Goal: Task Accomplishment & Management: Manage account settings

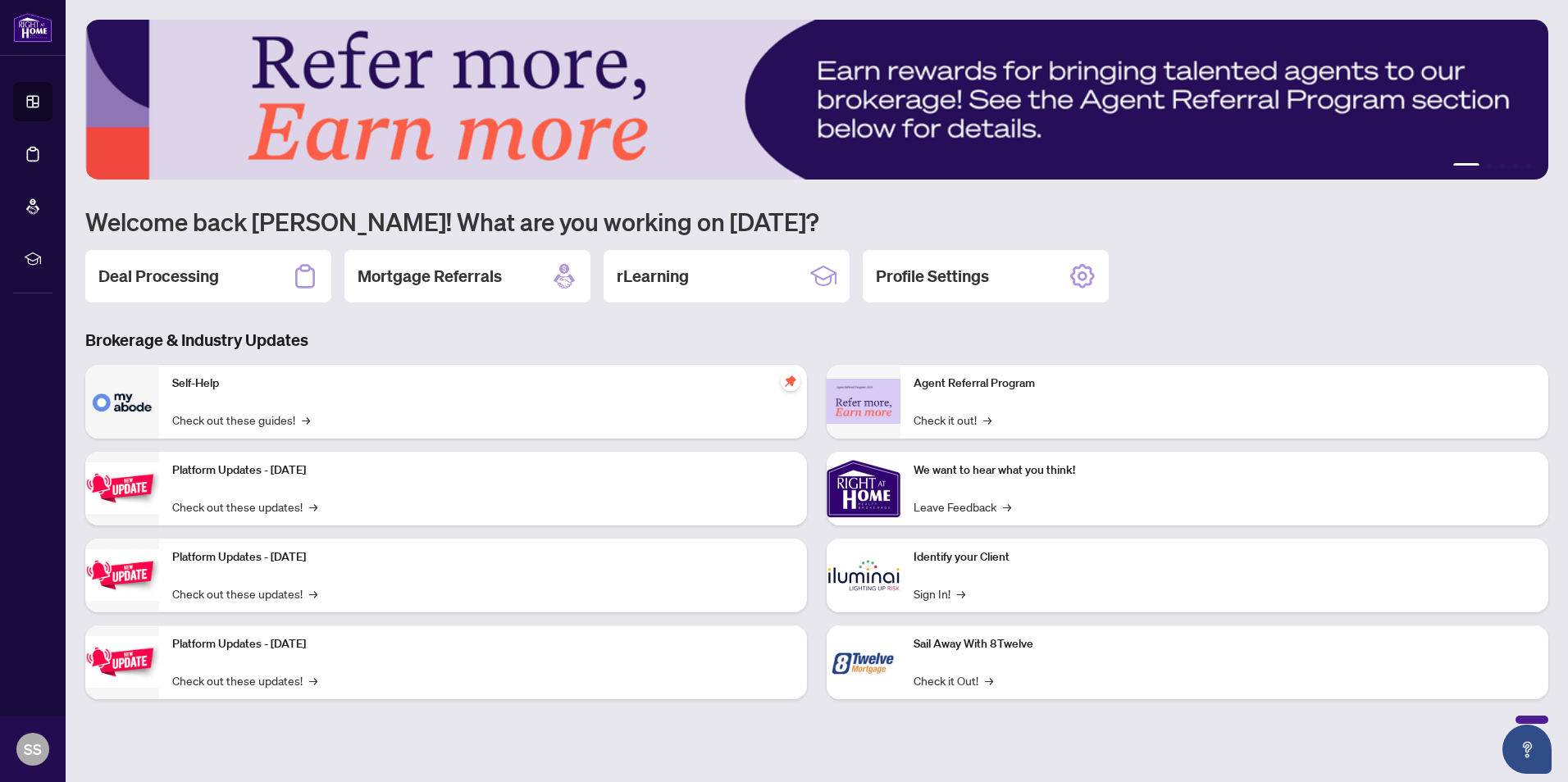
click at [189, 282] on h2 "Deal Processing" at bounding box center [158, 276] width 120 height 23
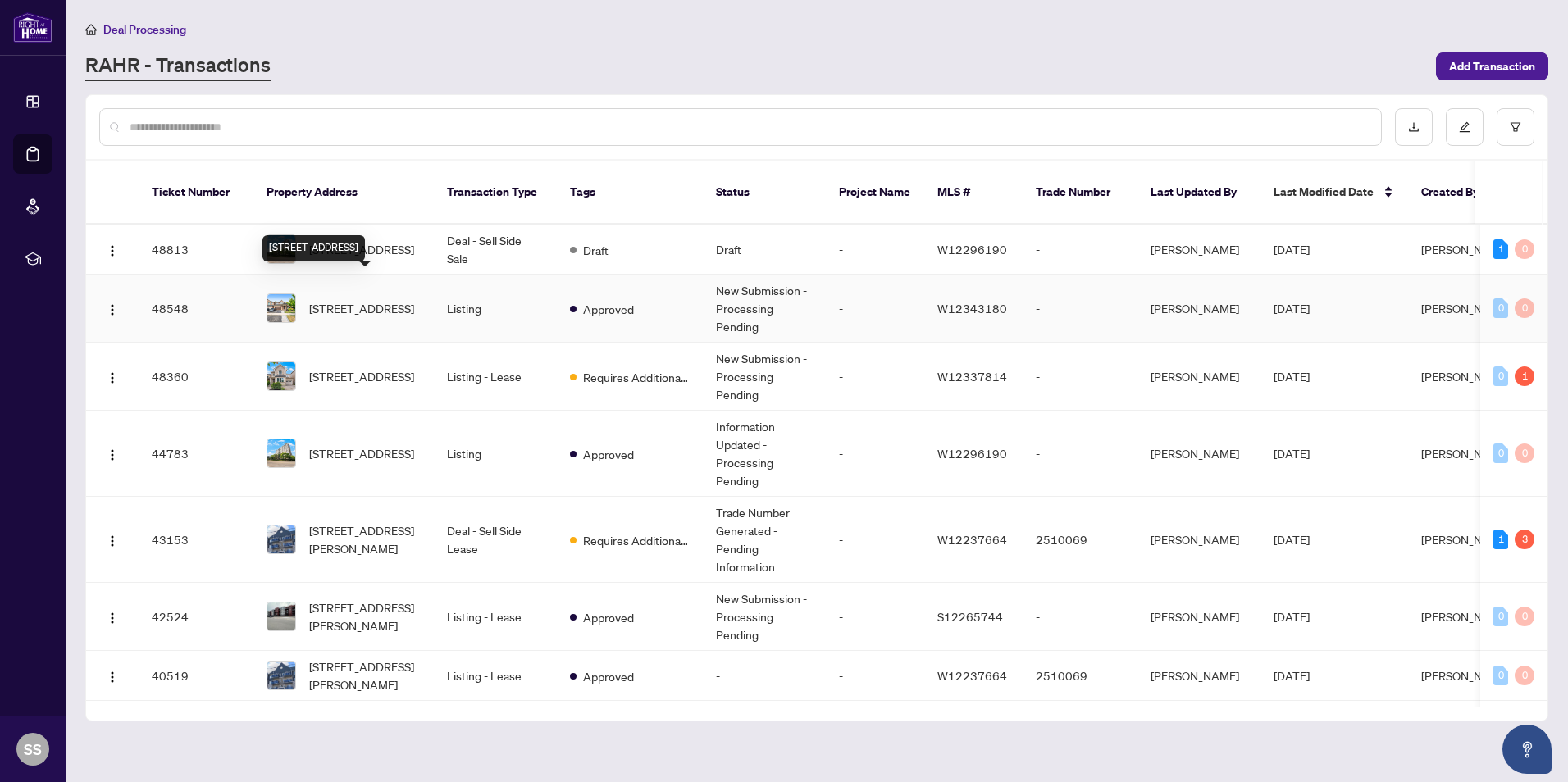
click at [357, 235] on div "[STREET_ADDRESS]" at bounding box center [313, 248] width 103 height 26
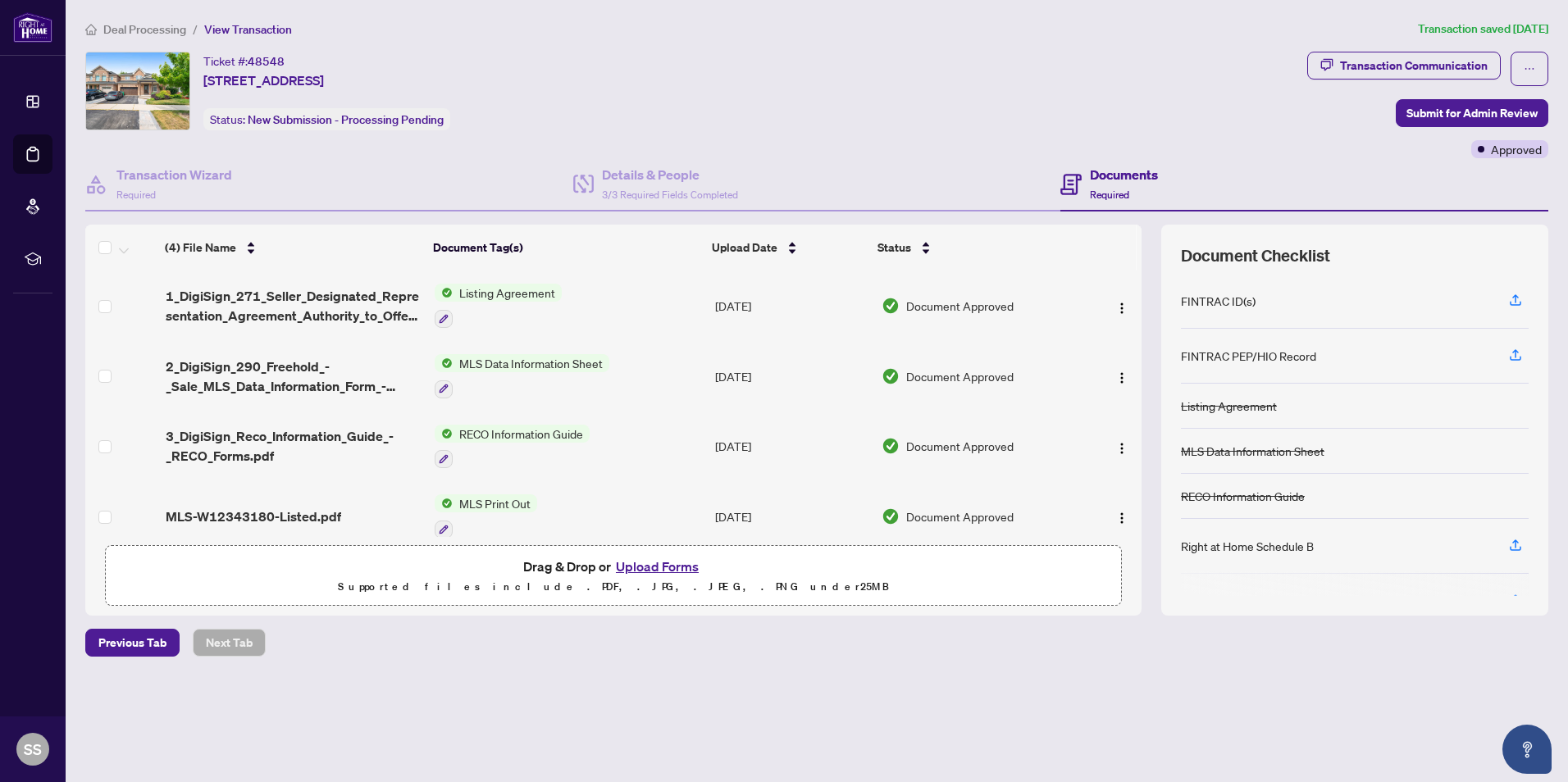
click at [1457, 64] on div "Transaction Communication" at bounding box center [1412, 66] width 147 height 26
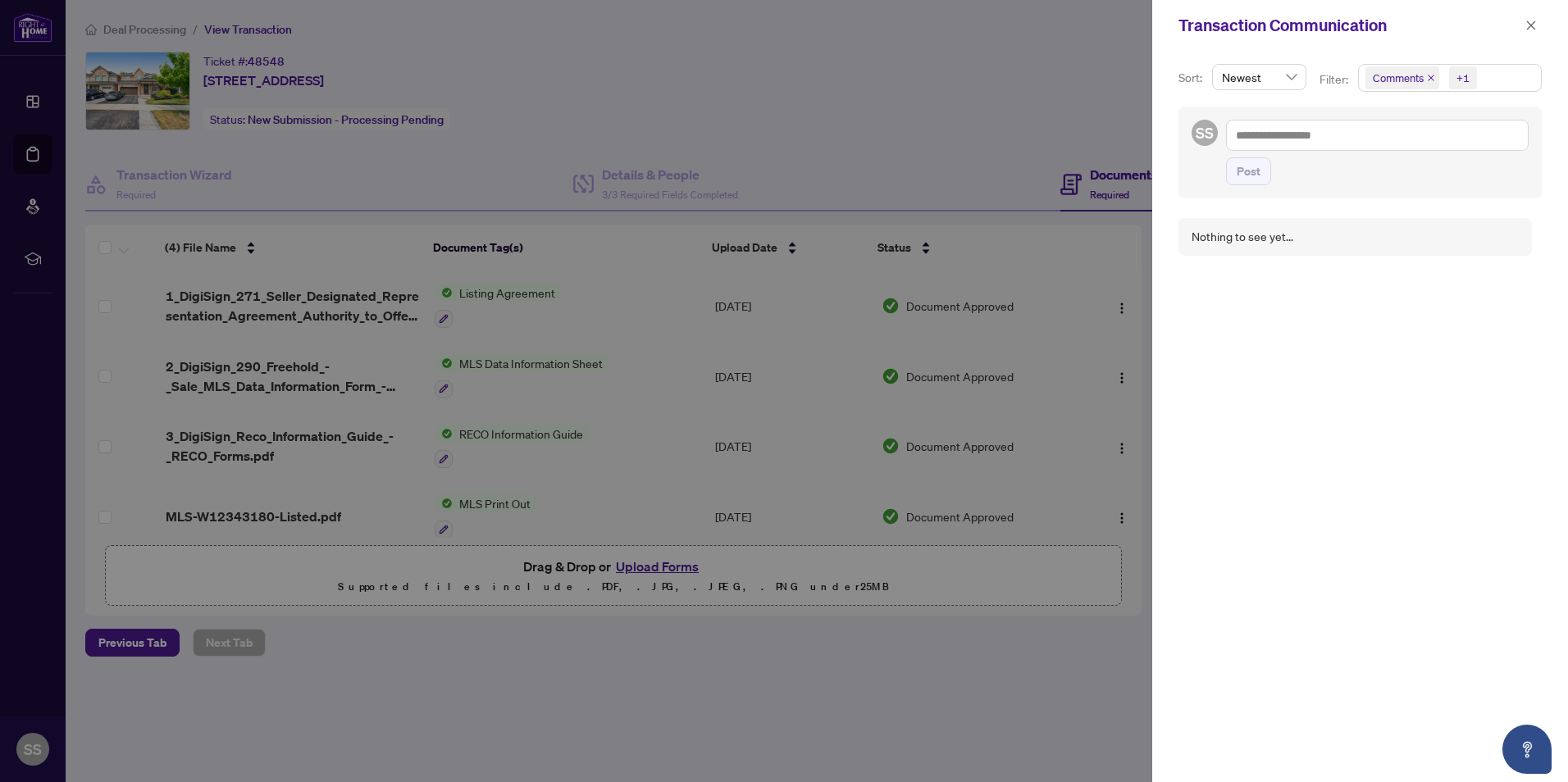
click at [1007, 108] on div at bounding box center [784, 391] width 1568 height 782
click at [1096, 675] on div at bounding box center [784, 391] width 1568 height 782
click at [1100, 671] on div at bounding box center [784, 391] width 1568 height 782
drag, startPoint x: 1105, startPoint y: 665, endPoint x: 1112, endPoint y: 658, distance: 9.9
click at [1106, 665] on div at bounding box center [784, 391] width 1568 height 782
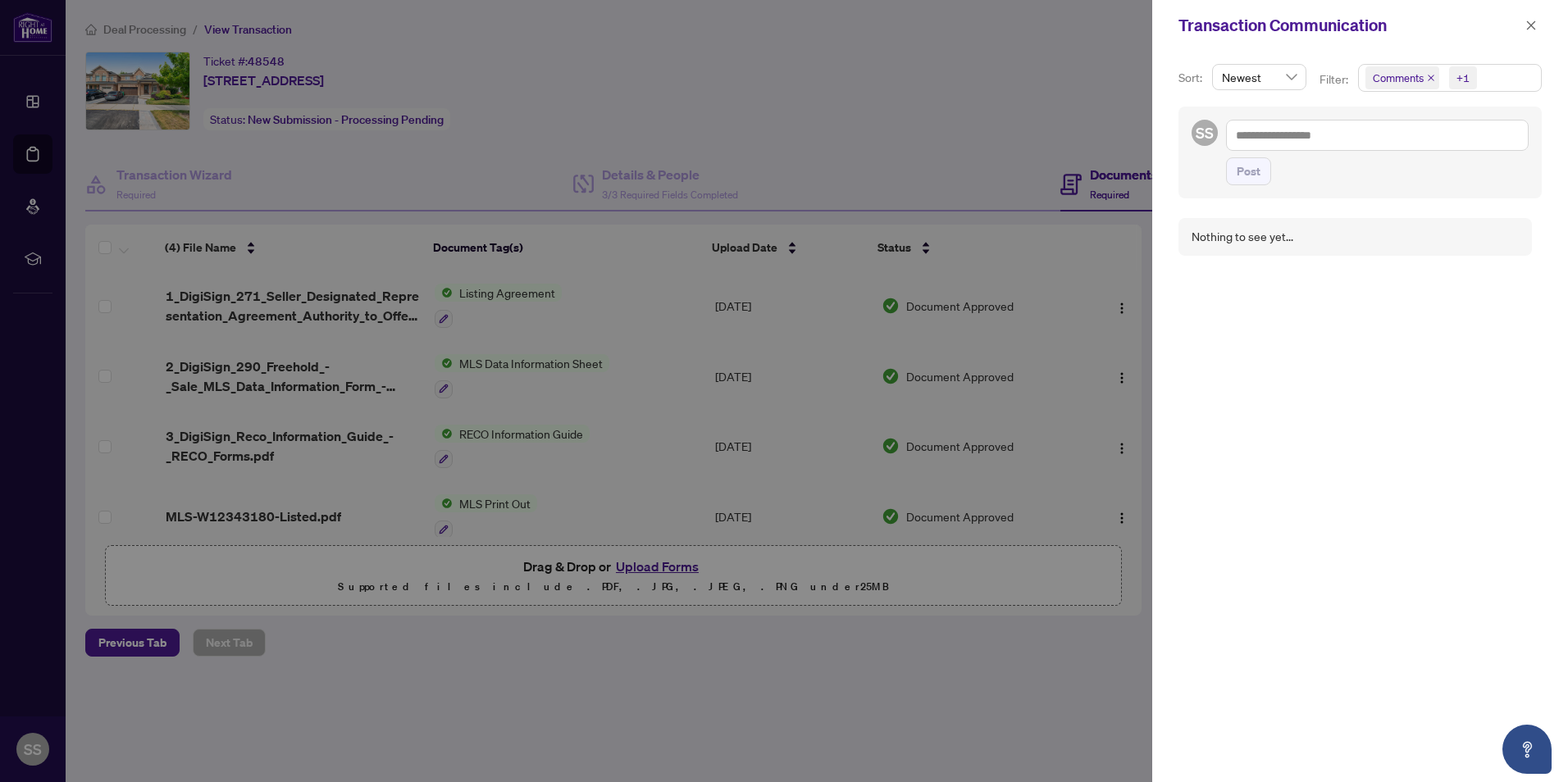
click at [1113, 658] on div at bounding box center [784, 391] width 1568 height 782
click at [1536, 20] on icon "close" at bounding box center [1530, 25] width 11 height 11
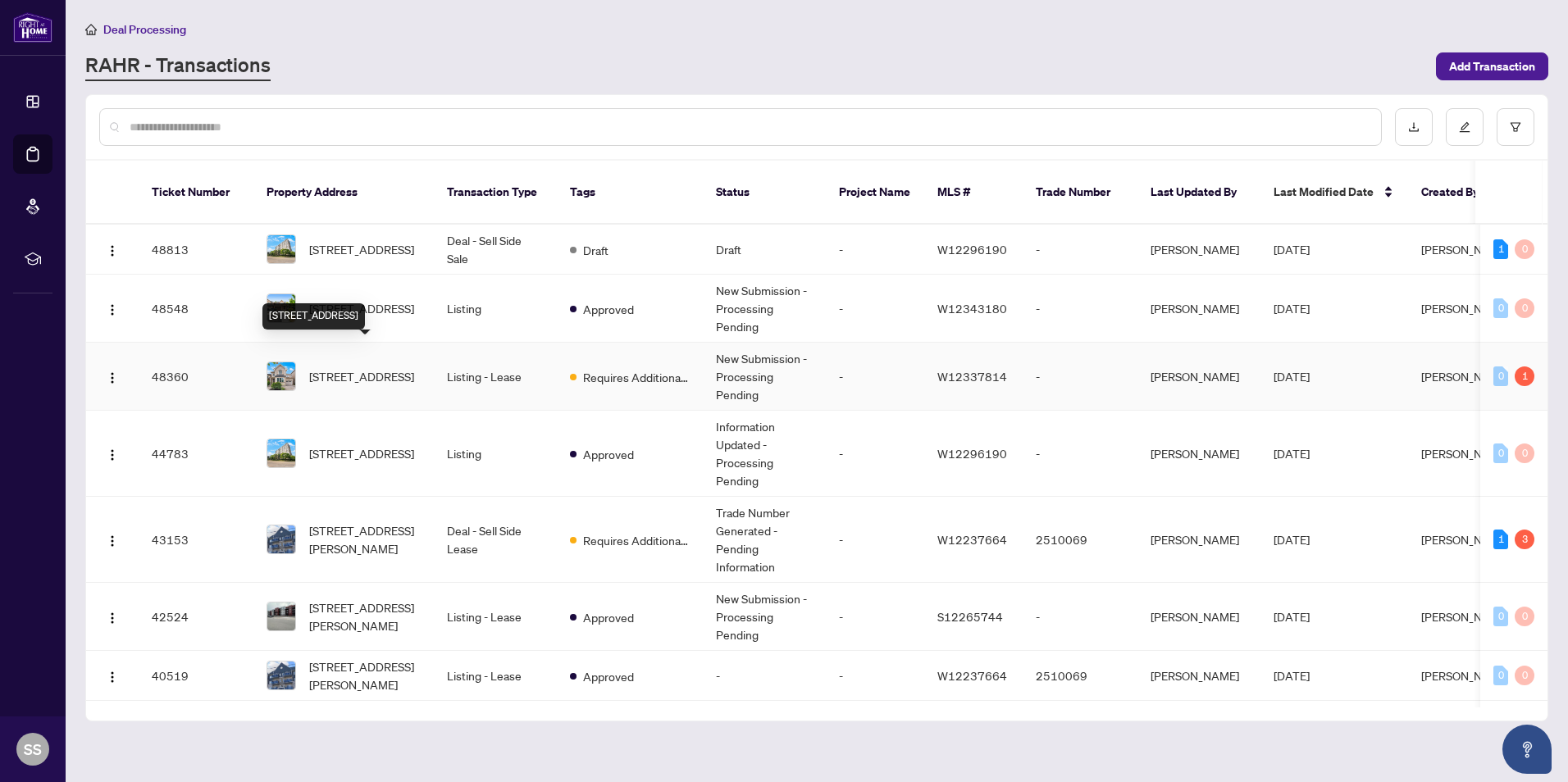
click at [352, 368] on span "[STREET_ADDRESS]" at bounding box center [361, 376] width 105 height 18
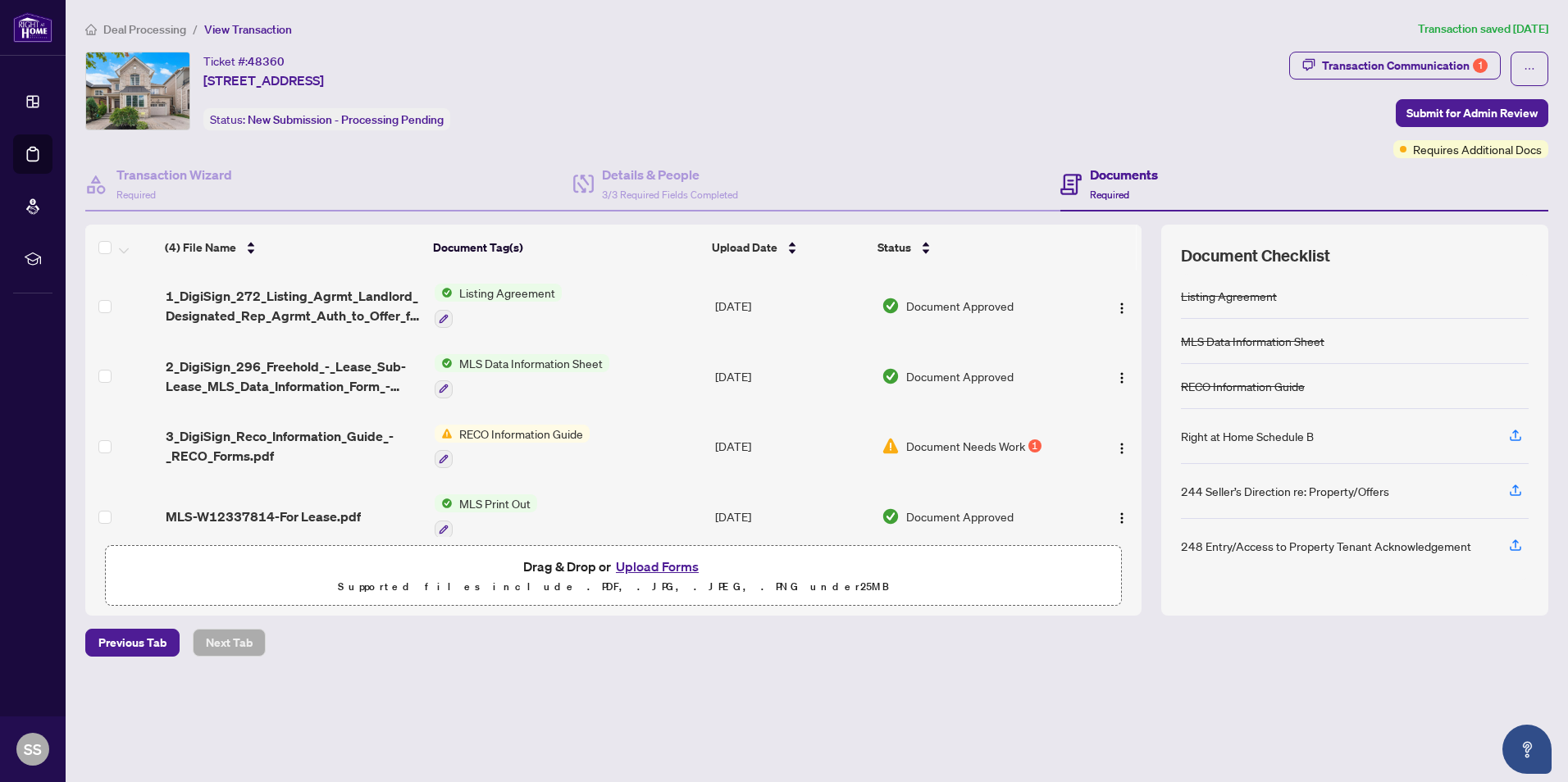
click at [1417, 61] on div "Transaction Communication 1" at bounding box center [1404, 66] width 166 height 26
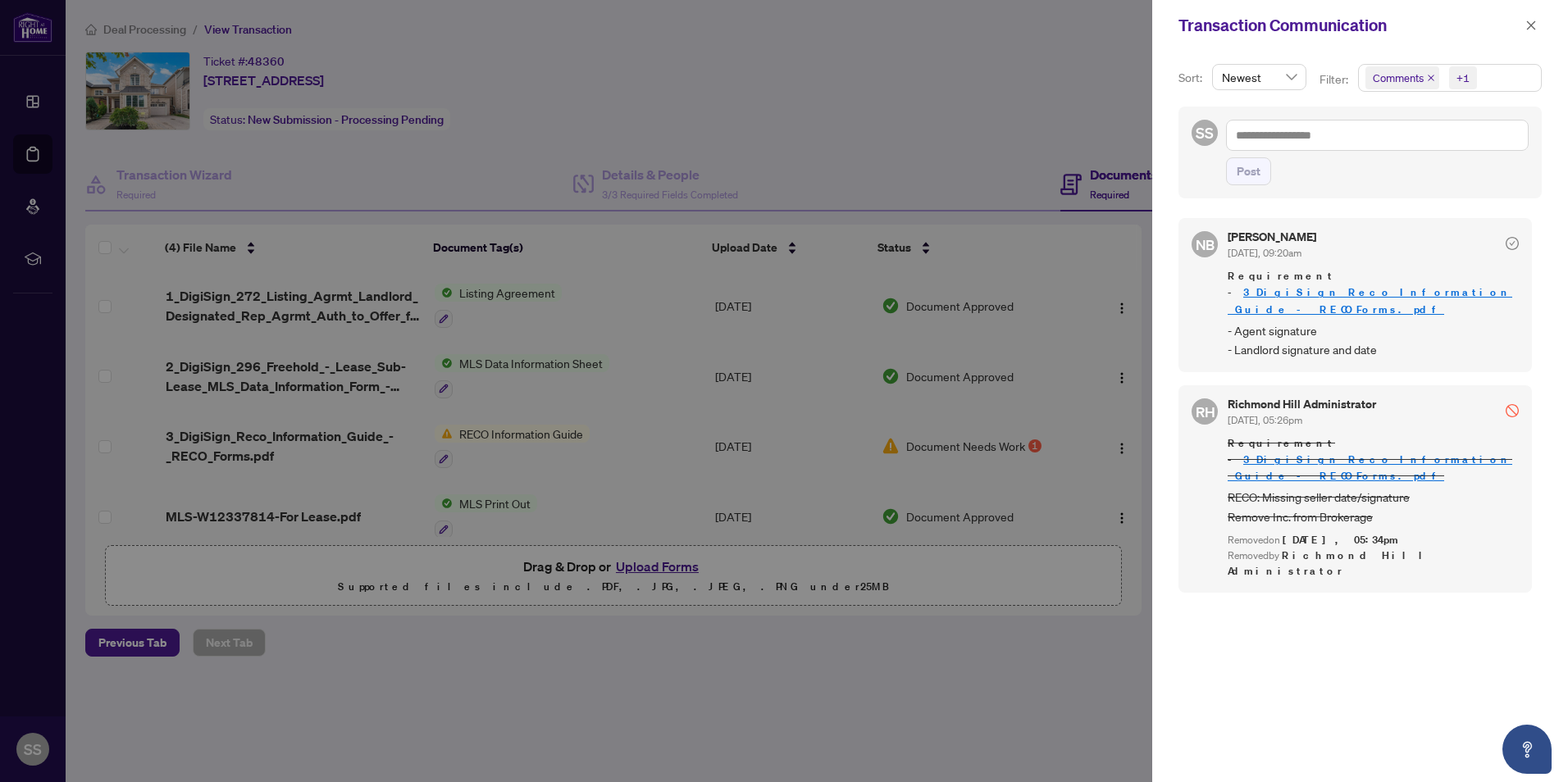
click at [987, 447] on div at bounding box center [784, 391] width 1568 height 782
click at [510, 446] on div at bounding box center [784, 391] width 1568 height 782
click at [445, 460] on div at bounding box center [784, 391] width 1568 height 782
click at [1526, 27] on button "button" at bounding box center [1530, 25] width 21 height 19
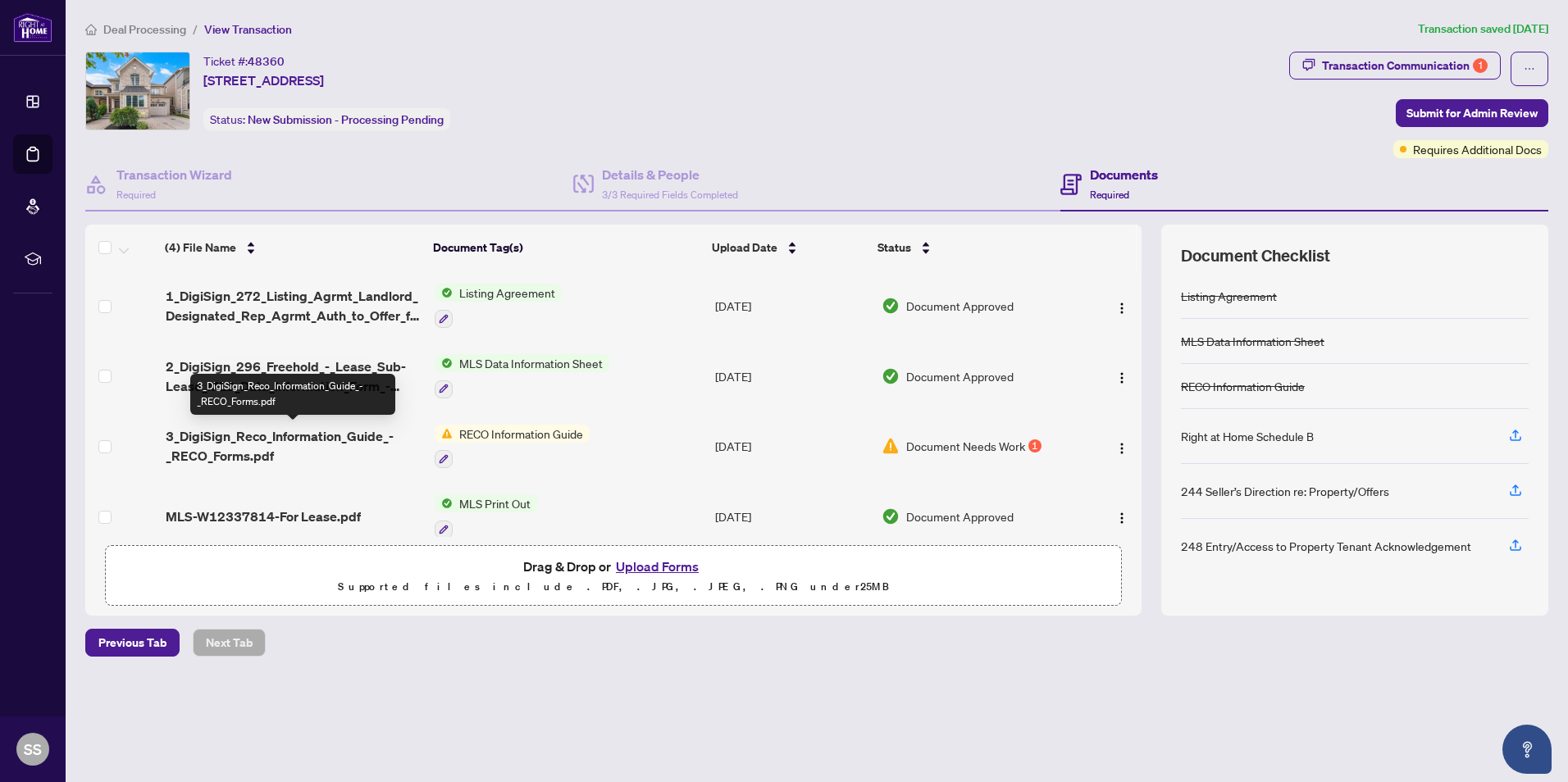
click at [263, 439] on span "3_DigiSign_Reco_Information_Guide_-_RECO_Forms.pdf" at bounding box center [294, 446] width 256 height 39
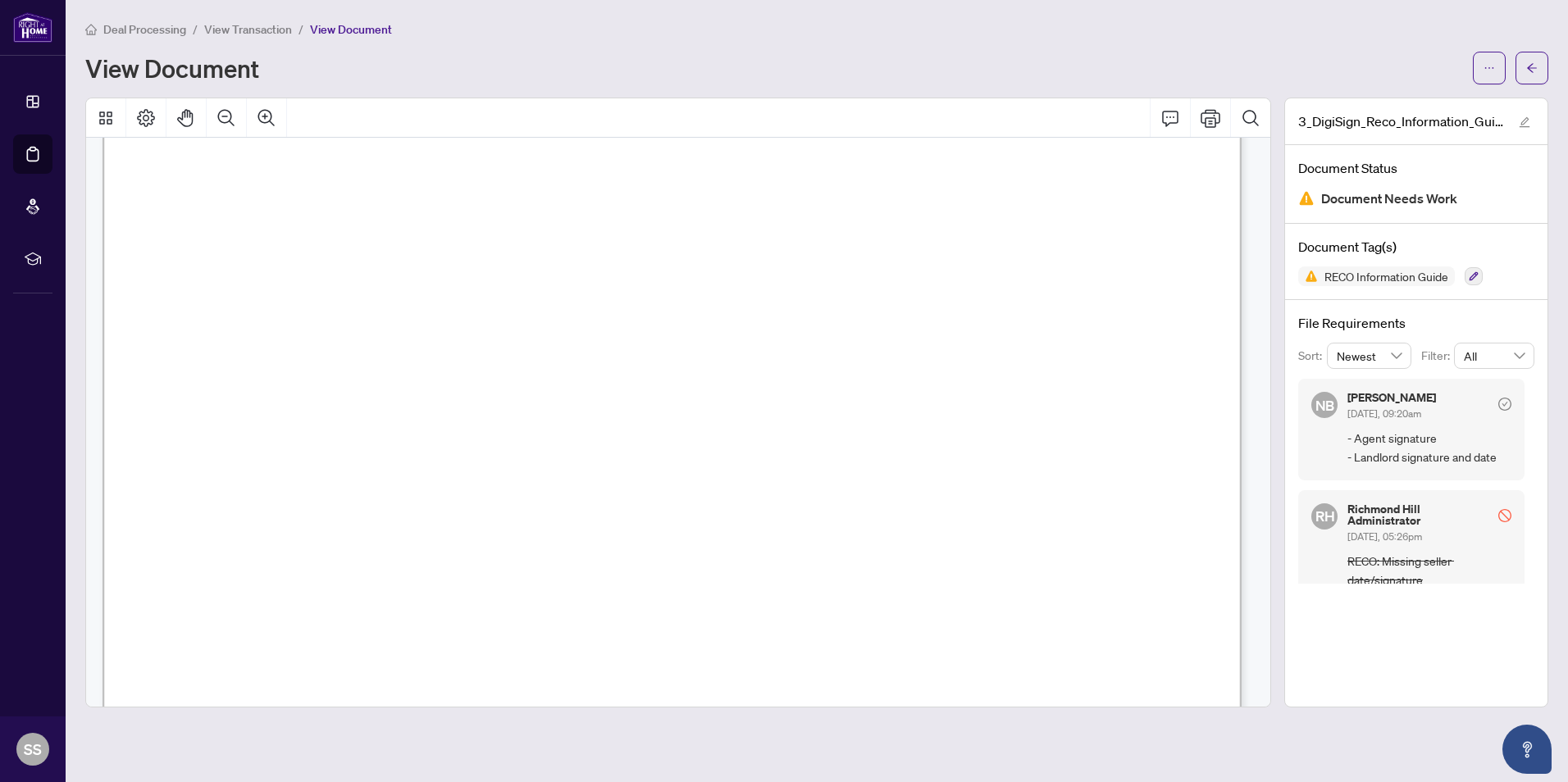
scroll to position [18585, 0]
click at [1210, 120] on button "Print" at bounding box center [1210, 118] width 39 height 39
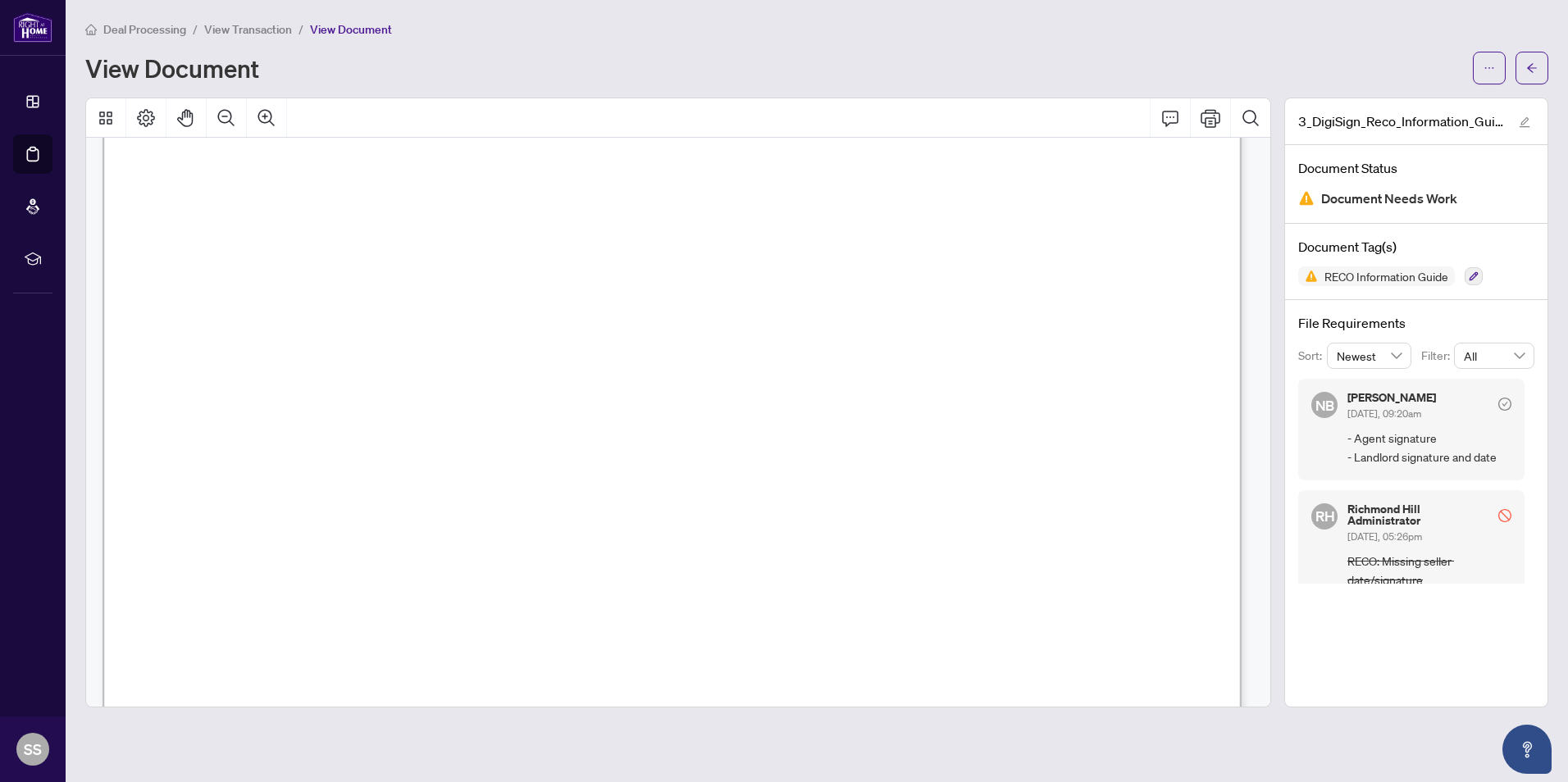
scroll to position [15550, 0]
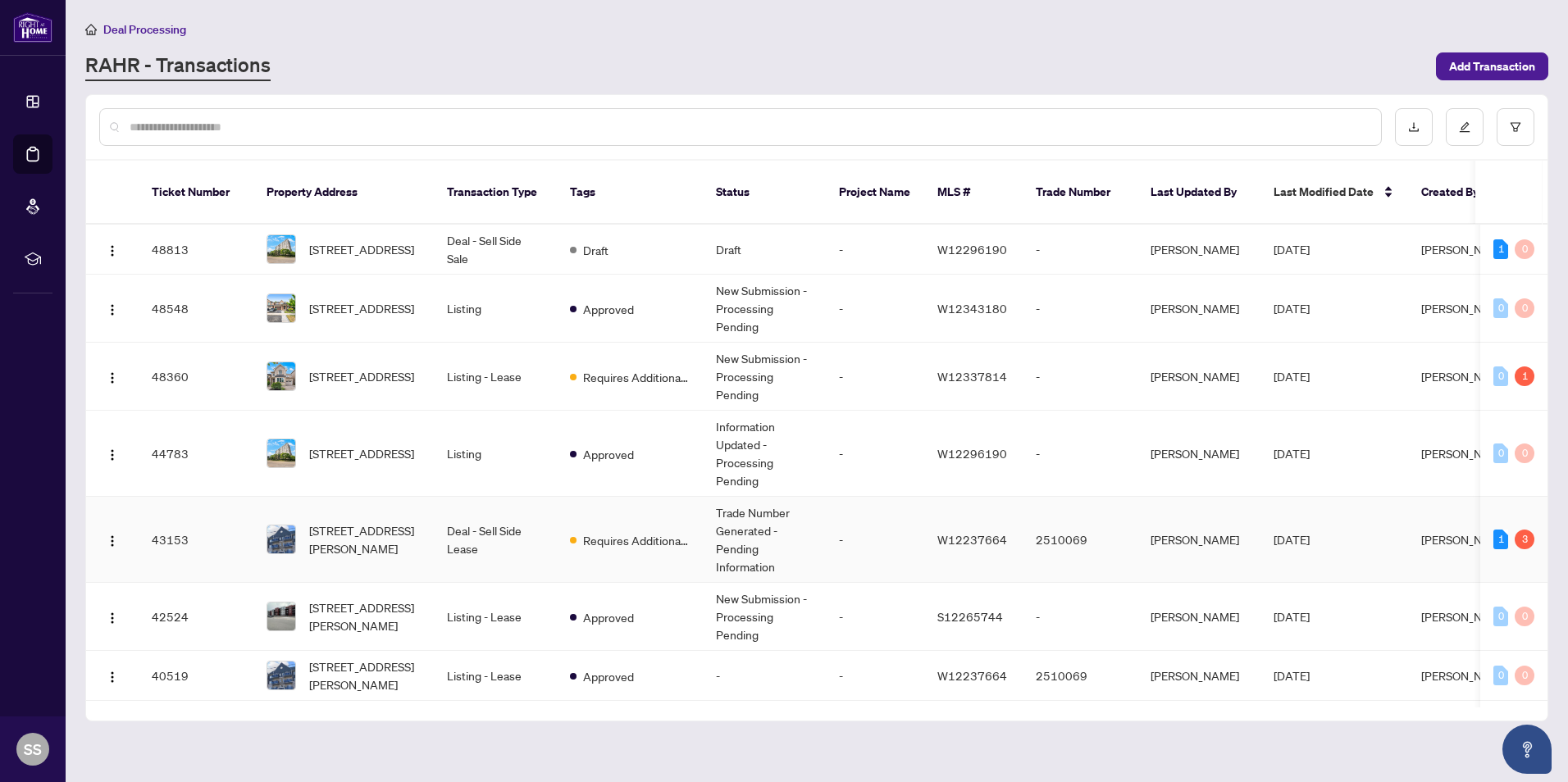
click at [316, 523] on span "[STREET_ADDRESS][PERSON_NAME]" at bounding box center [365, 539] width 111 height 36
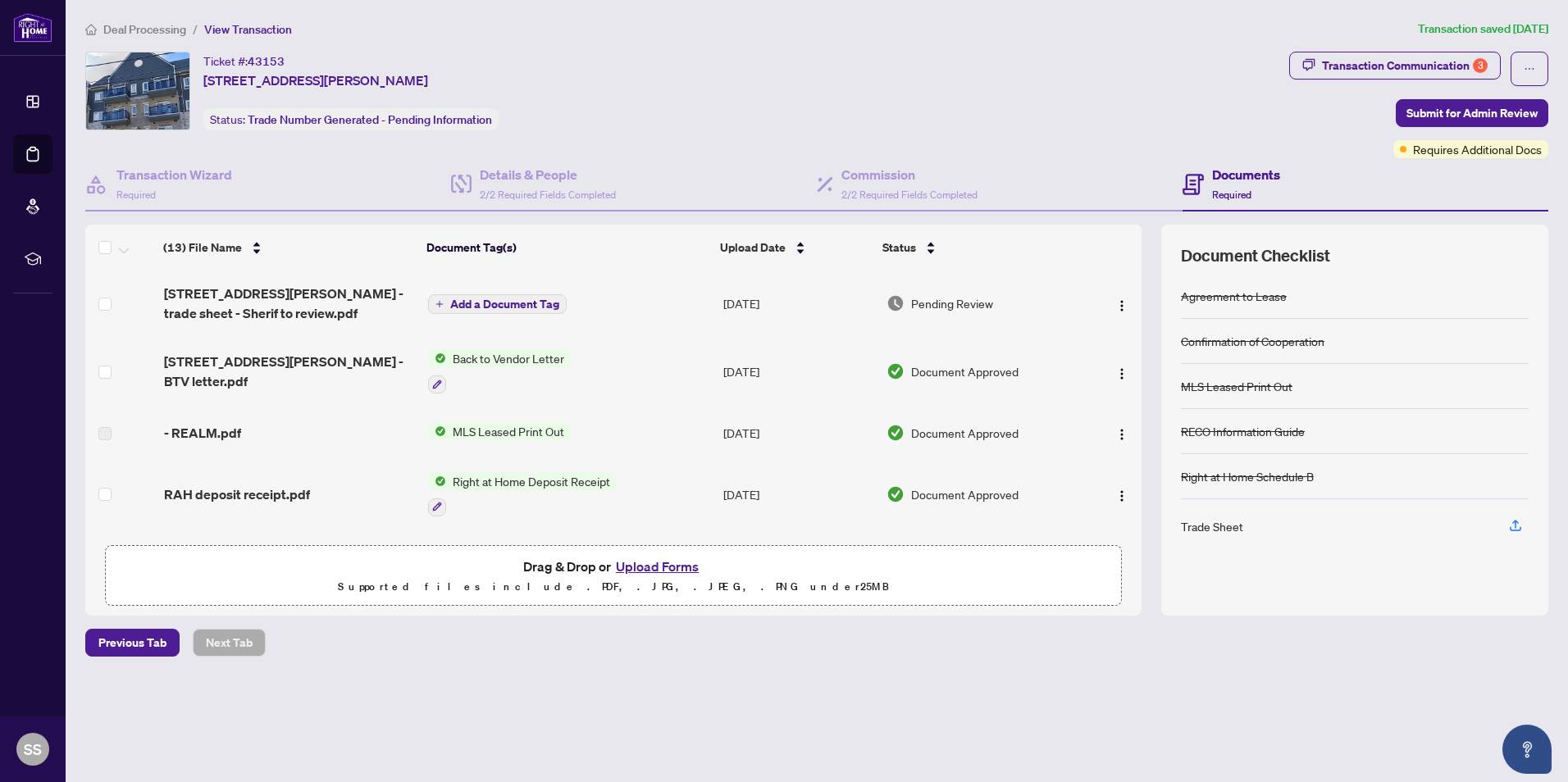
click at [1453, 56] on div "Transaction Communication 3" at bounding box center [1404, 66] width 166 height 26
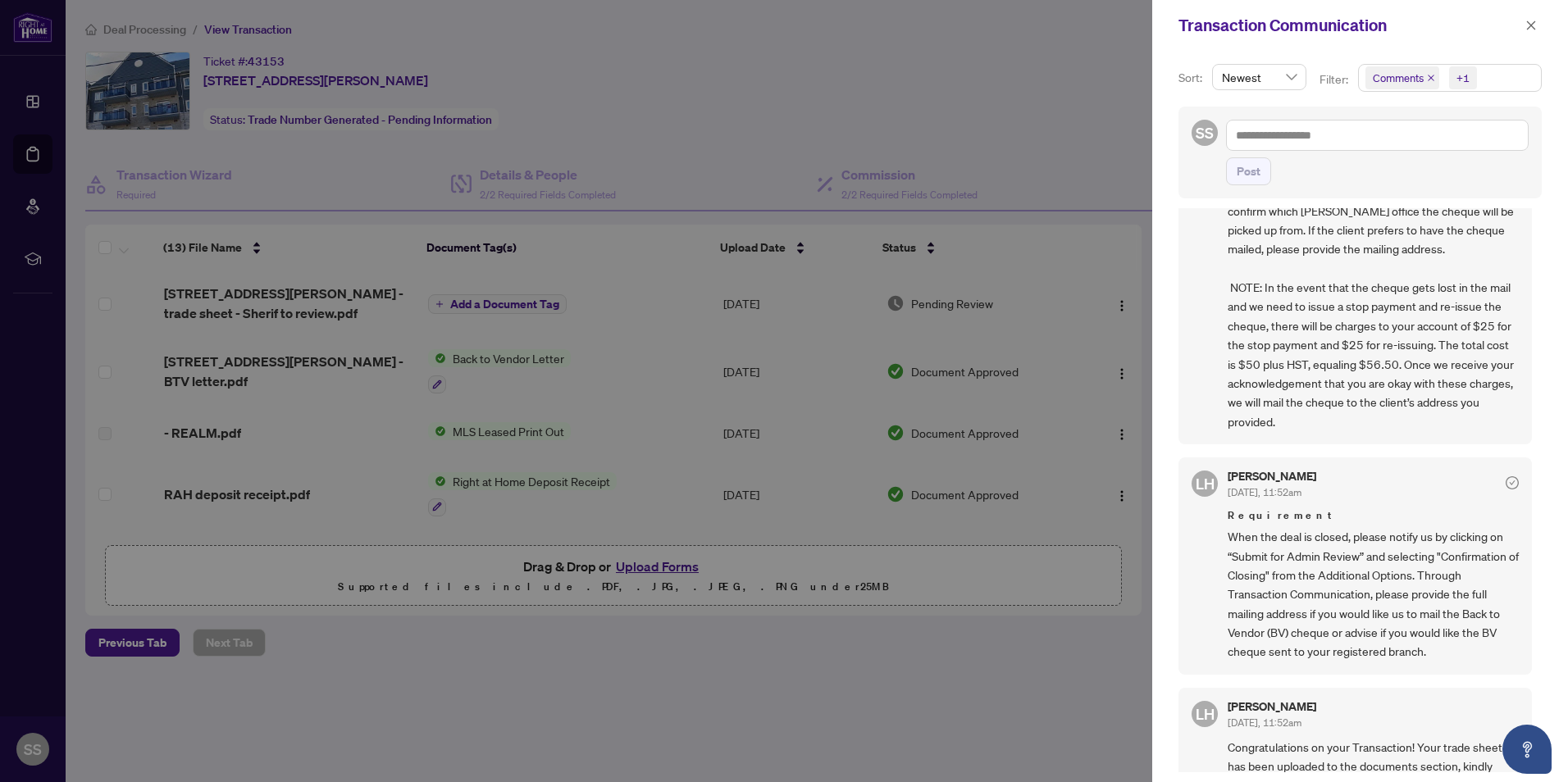
scroll to position [410, 0]
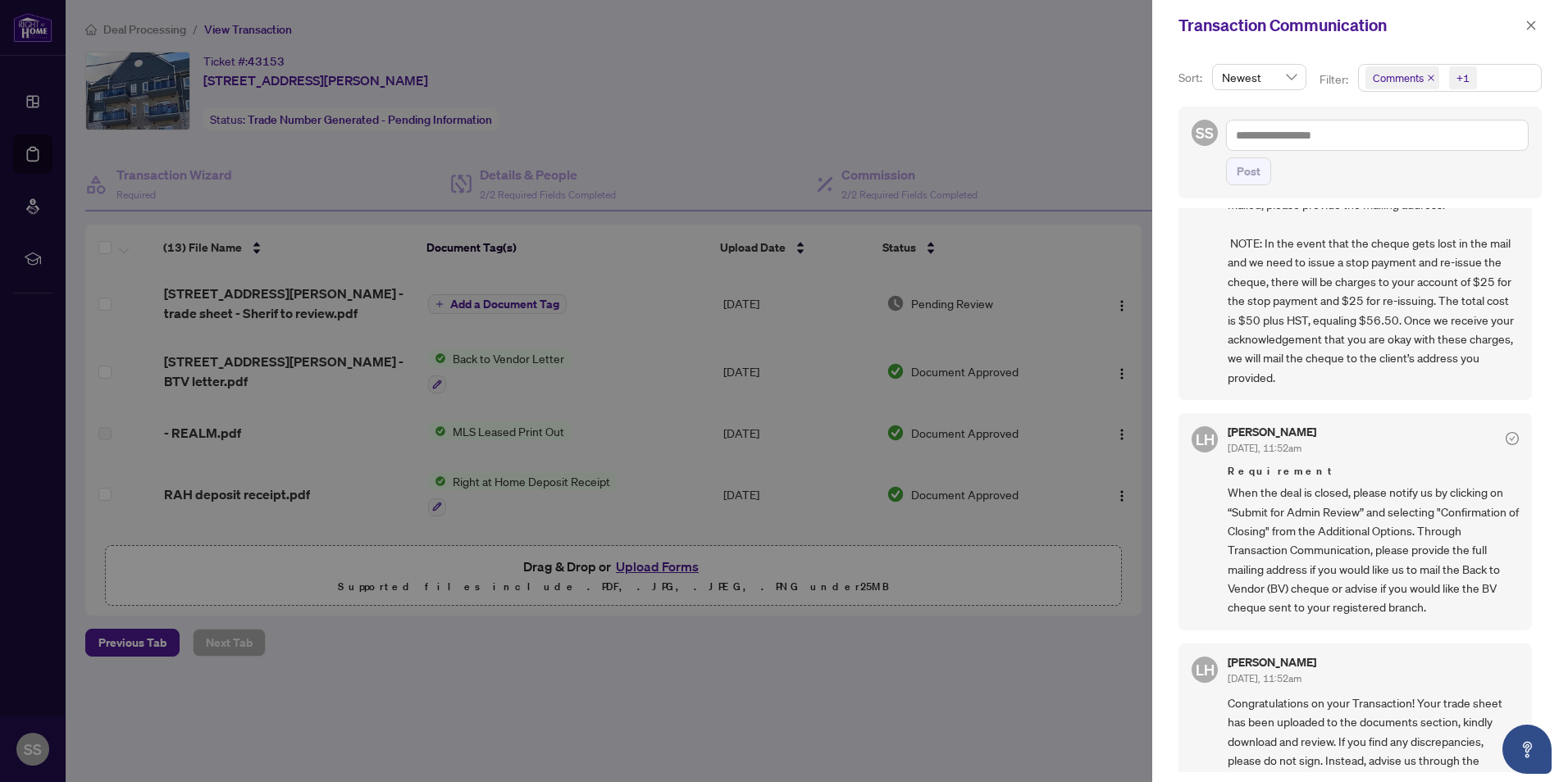
click at [1050, 675] on div at bounding box center [784, 391] width 1568 height 782
drag, startPoint x: 1137, startPoint y: 295, endPoint x: 1137, endPoint y: 268, distance: 27.0
click at [1137, 268] on div at bounding box center [784, 391] width 1568 height 782
click at [639, 576] on div at bounding box center [784, 391] width 1568 height 782
click at [1532, 25] on icon "close" at bounding box center [1530, 25] width 11 height 11
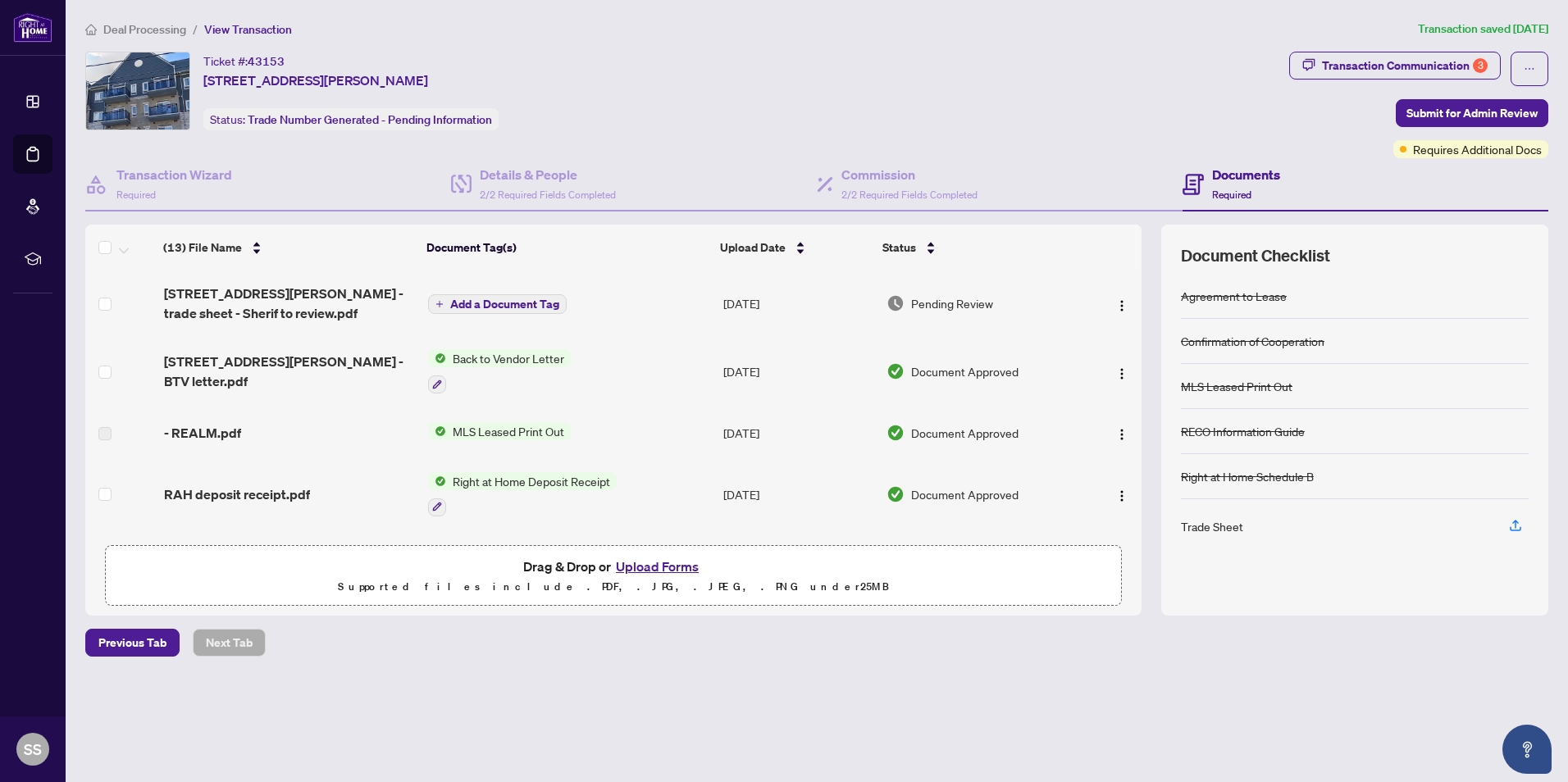
click at [638, 566] on button "Upload Forms" at bounding box center [657, 566] width 93 height 21
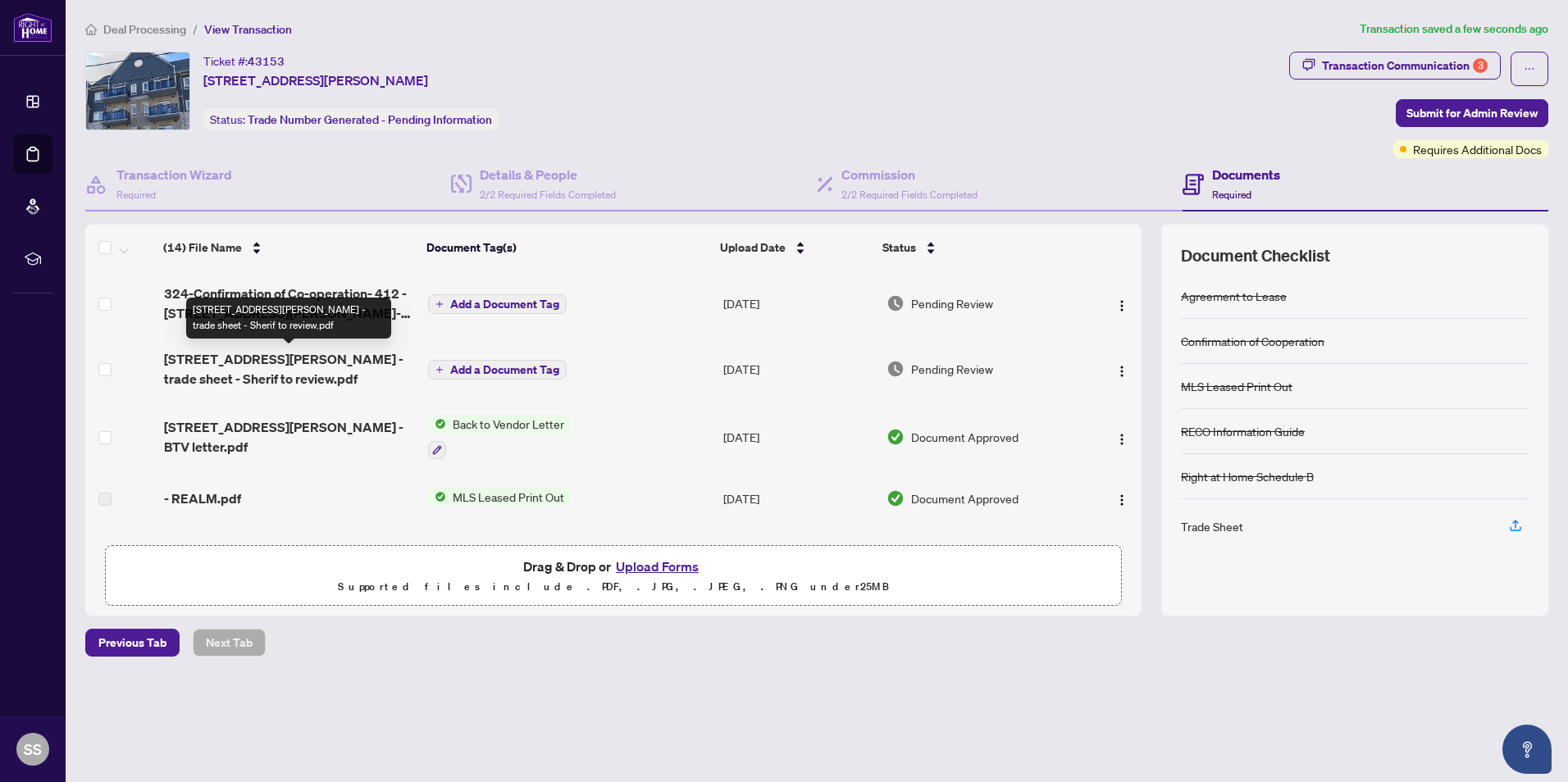
click at [325, 363] on span "[STREET_ADDRESS][PERSON_NAME] - trade sheet - Sherif to review.pdf" at bounding box center [289, 369] width 251 height 39
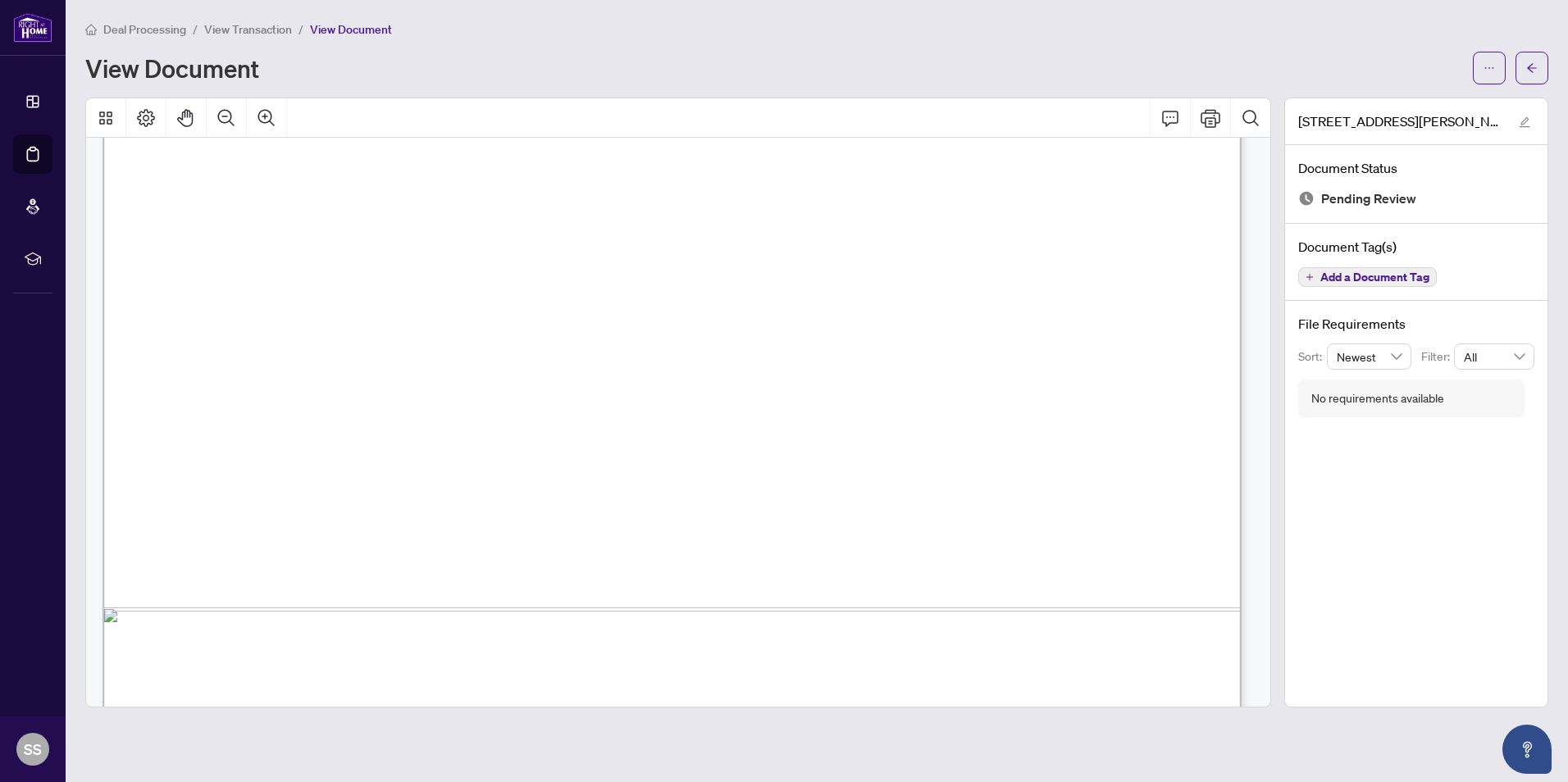
scroll to position [775, 0]
click at [1526, 118] on icon "edit" at bounding box center [1524, 122] width 11 height 11
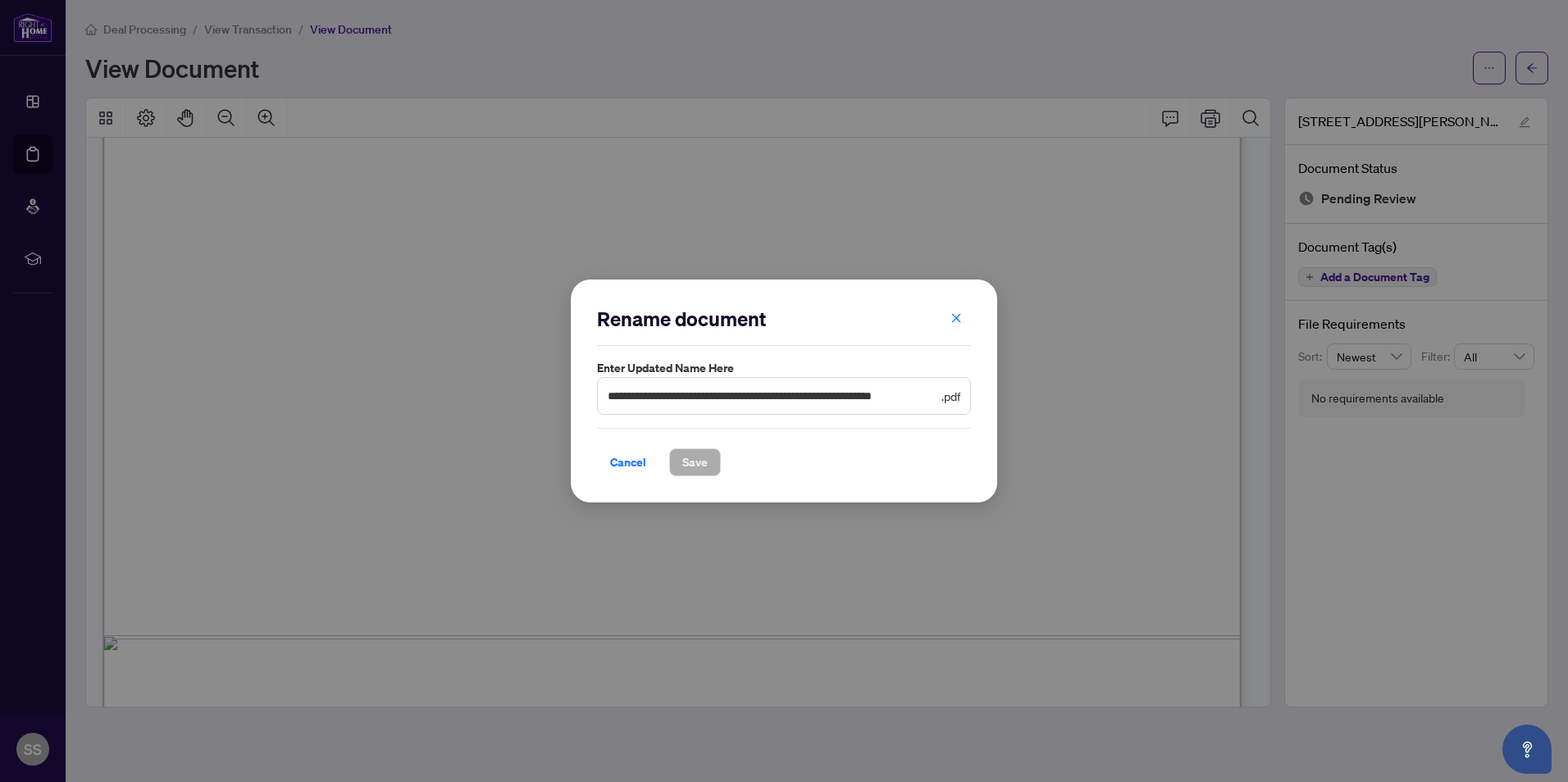
click at [951, 321] on icon "close" at bounding box center [956, 318] width 11 height 11
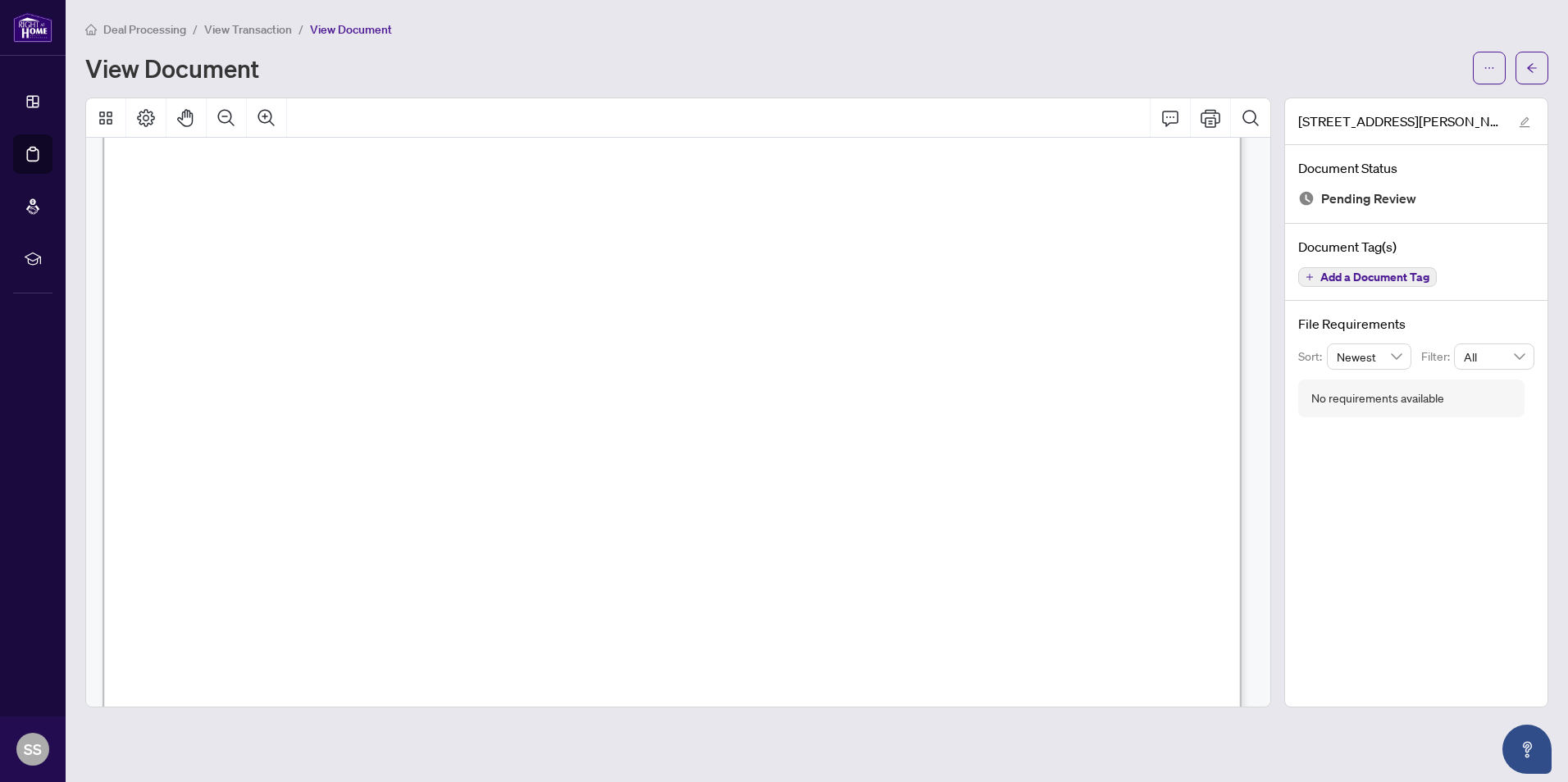
scroll to position [0, 0]
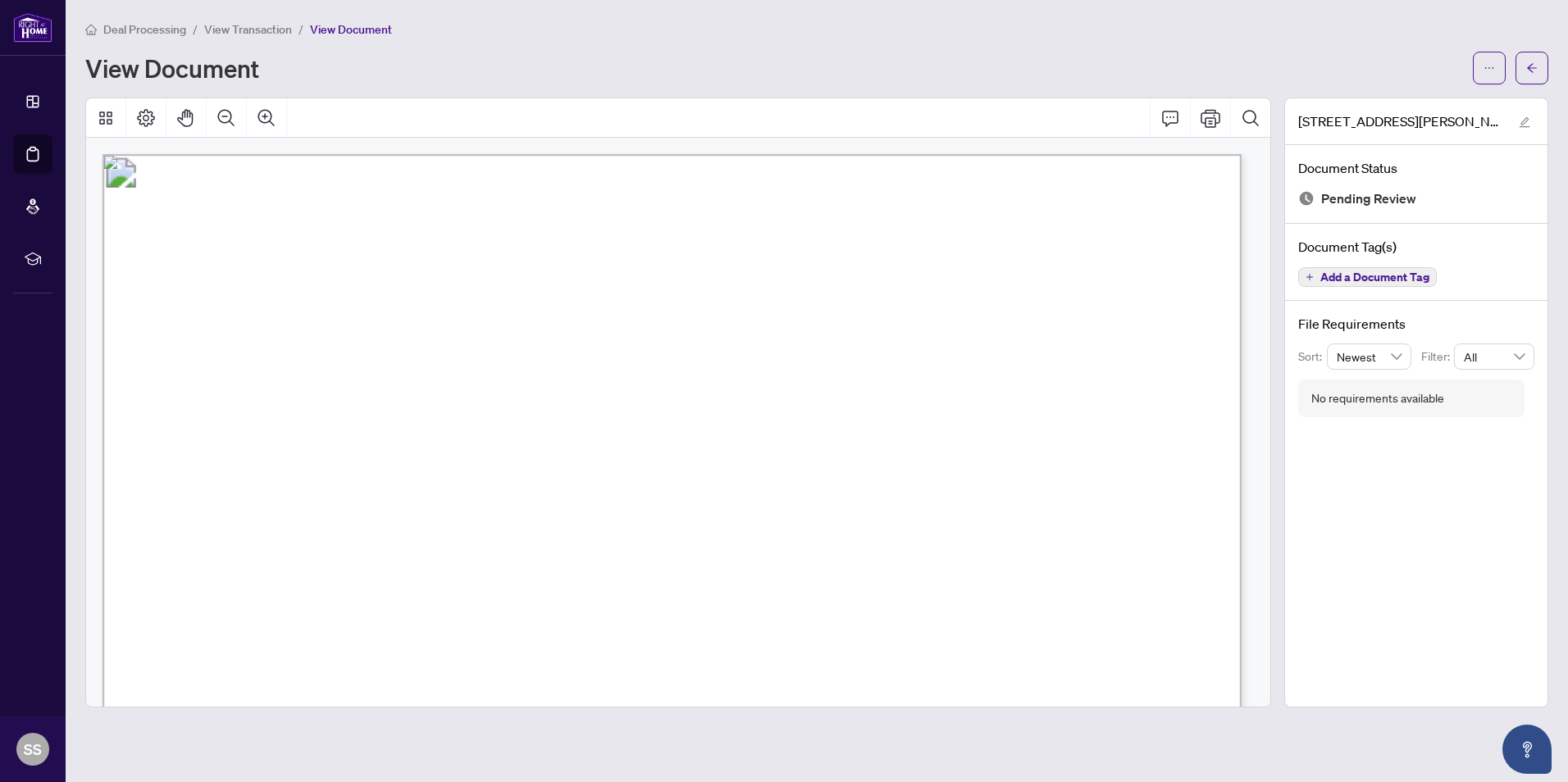
click at [1484, 67] on icon "ellipsis" at bounding box center [1488, 68] width 11 height 11
click at [1399, 101] on span "Download" at bounding box center [1430, 103] width 125 height 18
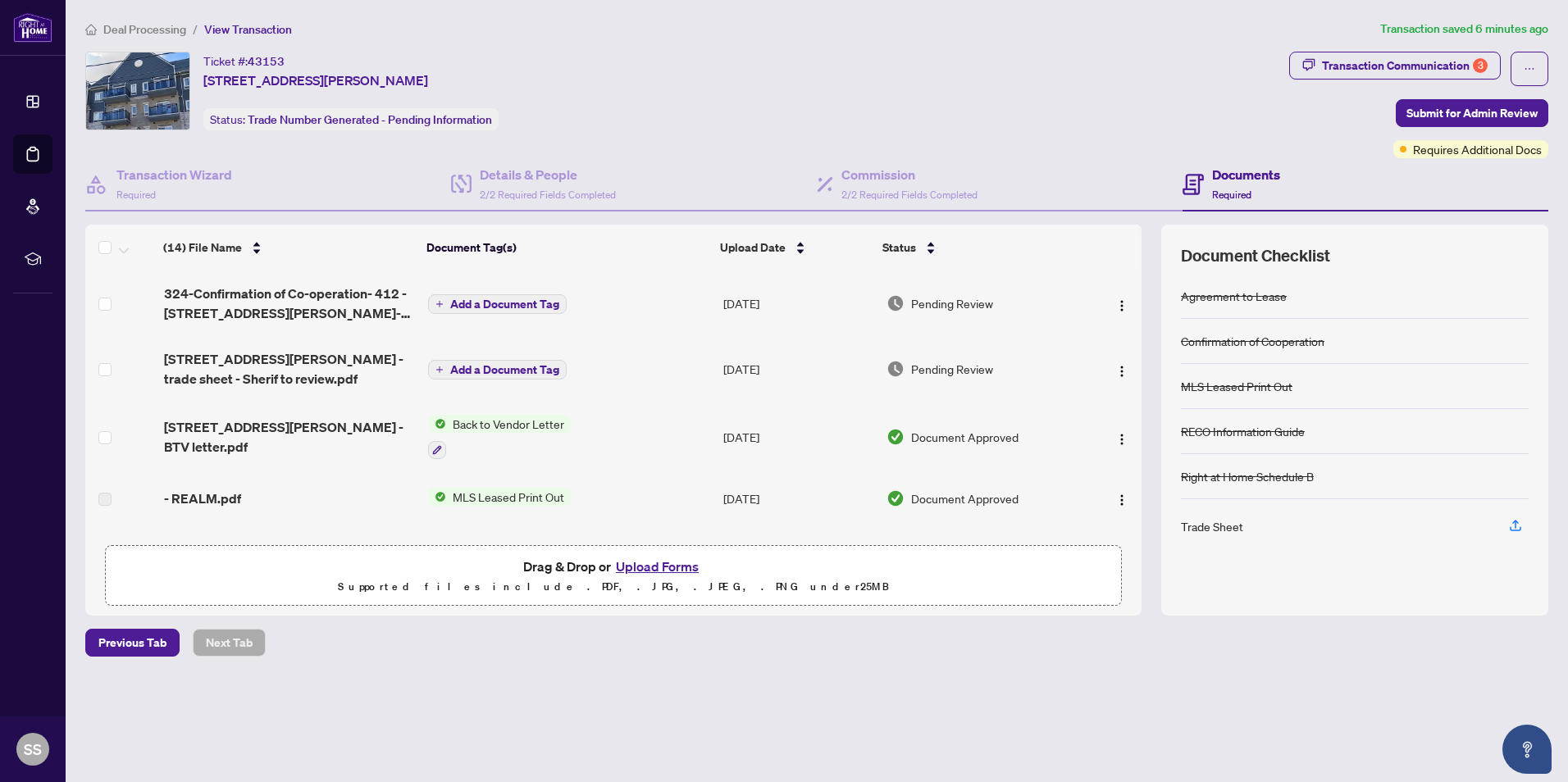
click at [632, 577] on p "Supported files include .PDF, .JPG, .JPEG, .PNG under 25 MB" at bounding box center [613, 586] width 996 height 19
click at [631, 563] on button "Upload Forms" at bounding box center [657, 566] width 93 height 21
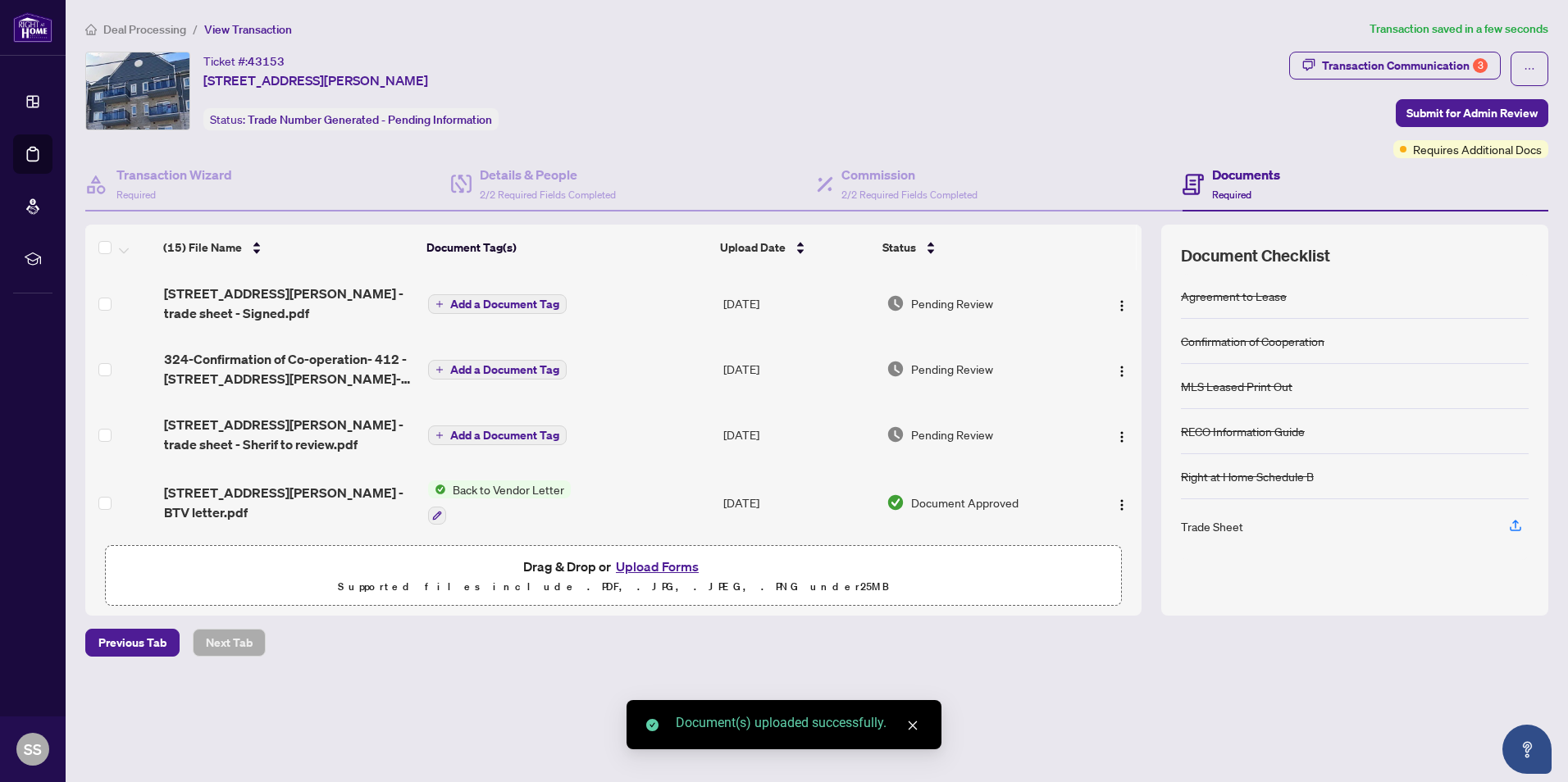
click at [1432, 70] on div "Transaction Communication 3" at bounding box center [1404, 66] width 166 height 26
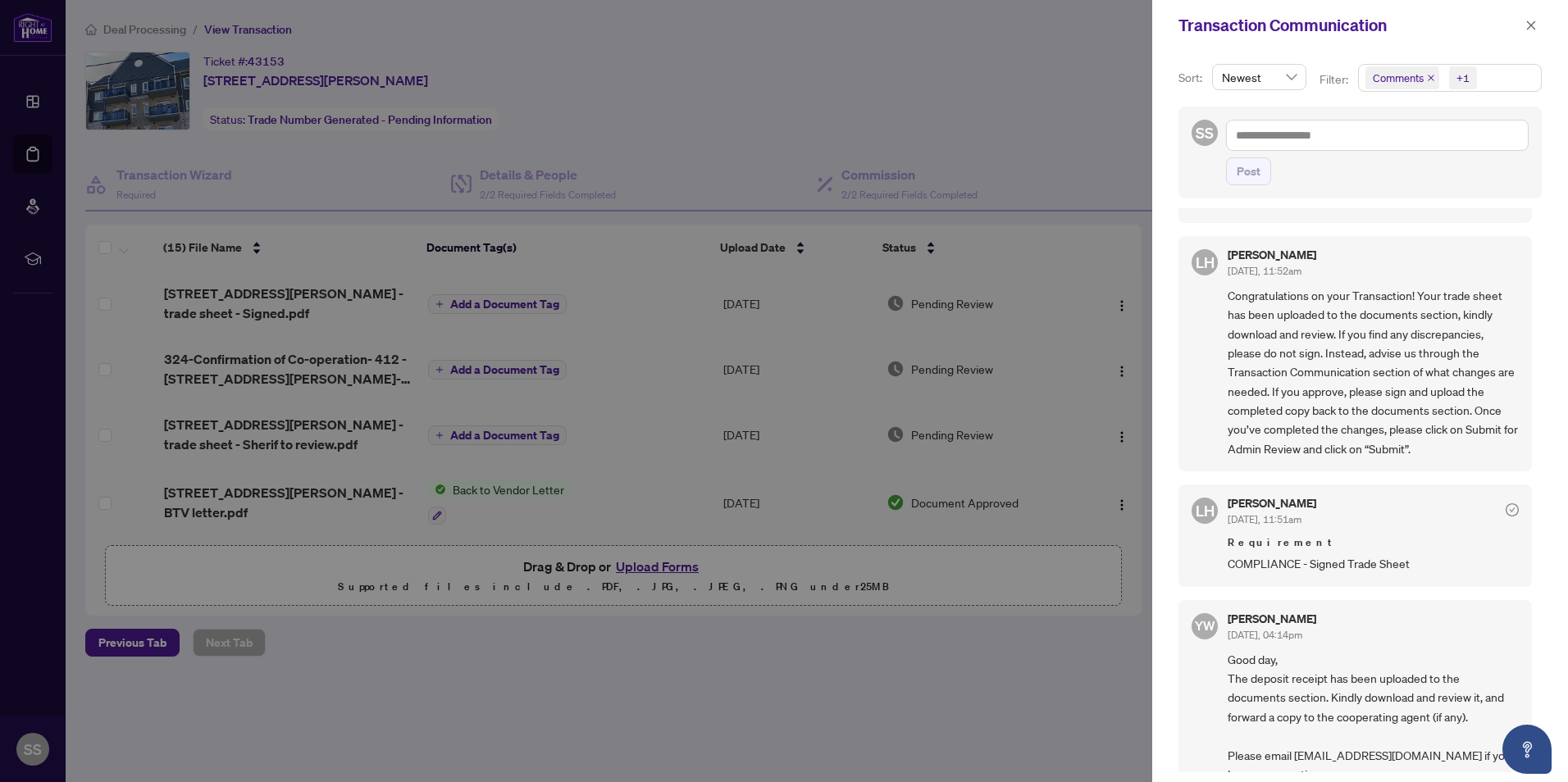
scroll to position [820, 0]
click at [1039, 668] on div at bounding box center [784, 391] width 1568 height 782
click at [1522, 32] on button "button" at bounding box center [1530, 25] width 21 height 19
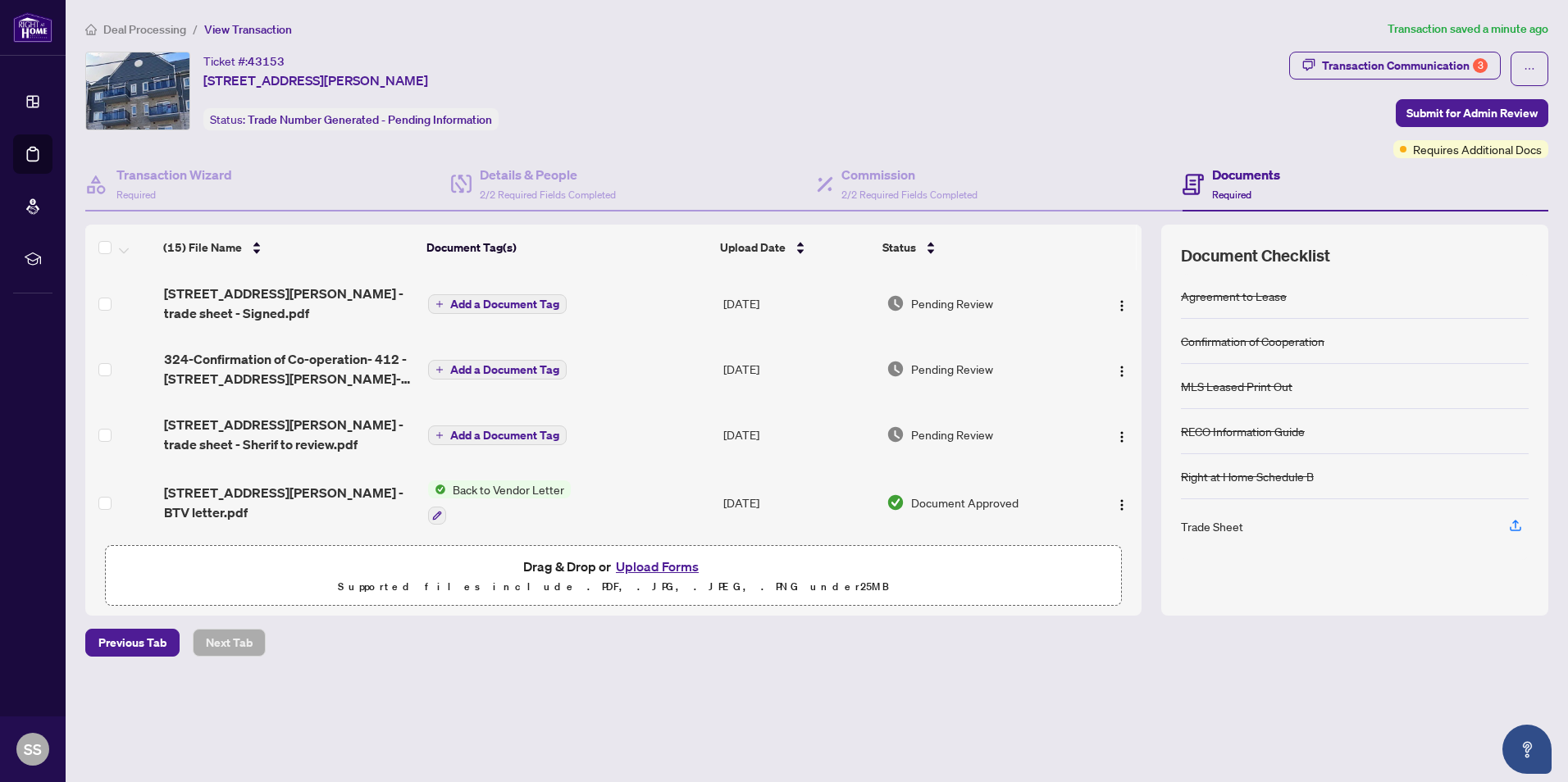
click at [1439, 112] on span "Submit for Admin Review" at bounding box center [1472, 113] width 132 height 26
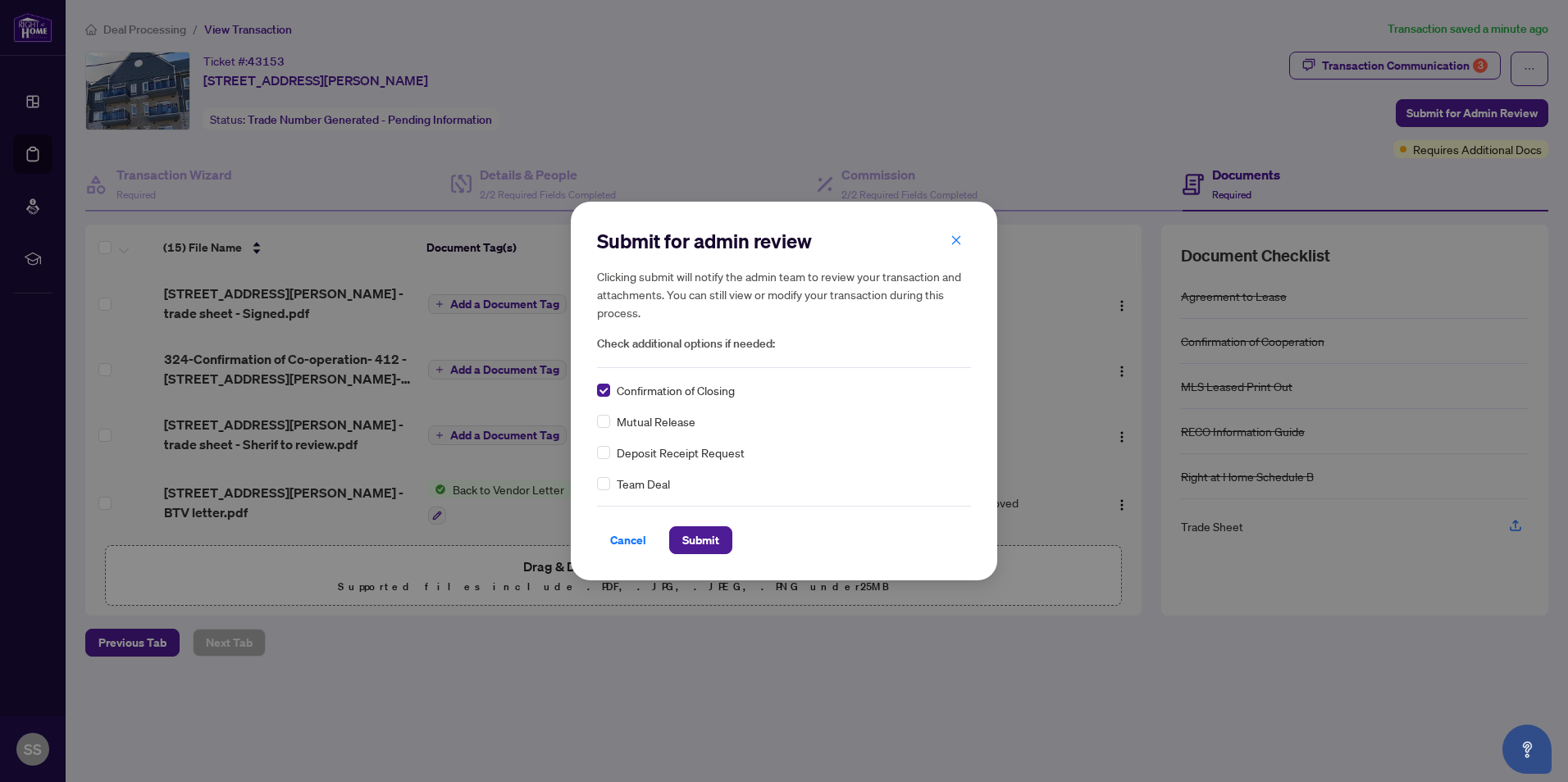
click at [710, 543] on span "Submit" at bounding box center [700, 540] width 37 height 26
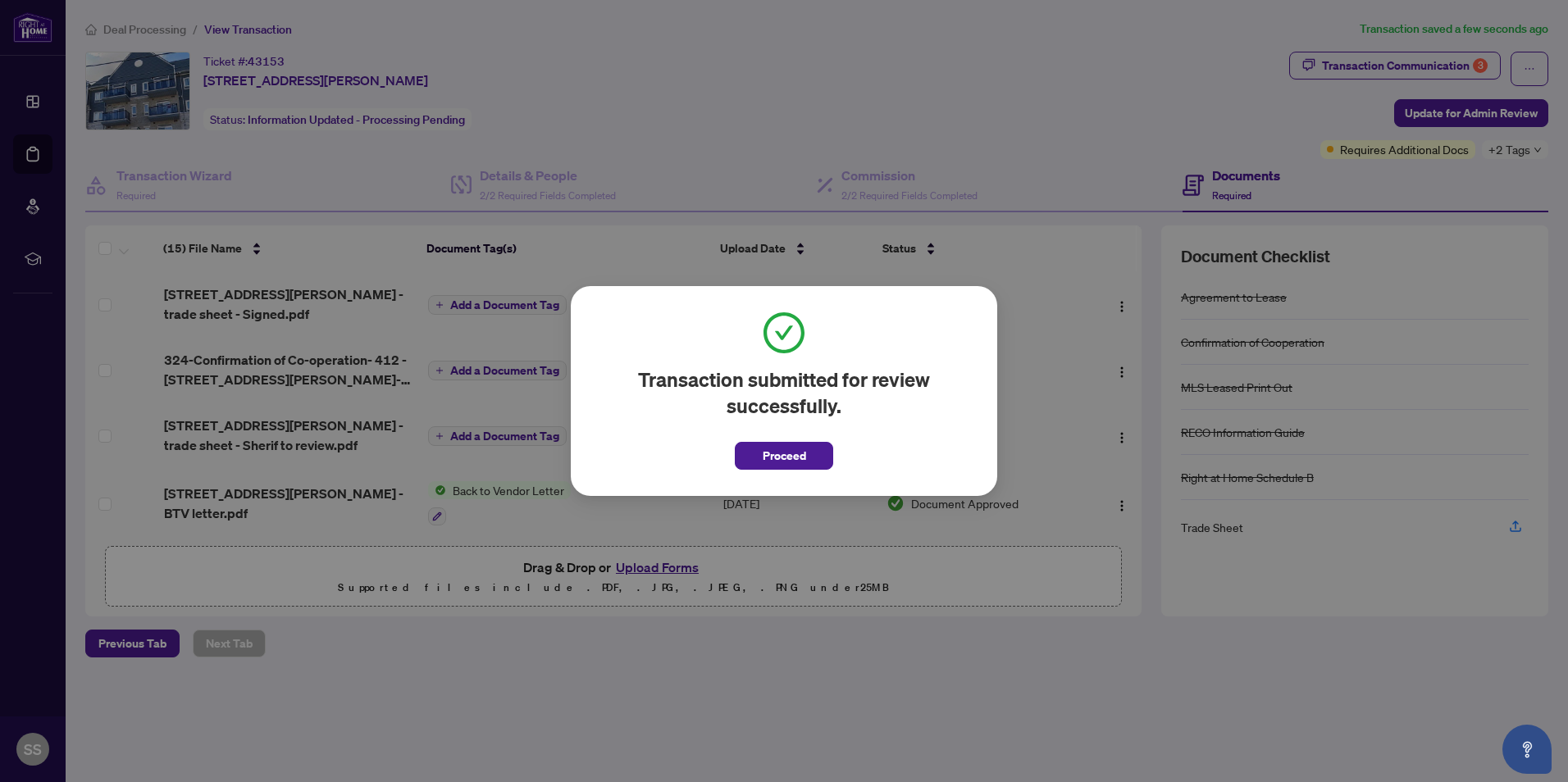
click at [797, 465] on span "Proceed" at bounding box center [784, 456] width 44 height 26
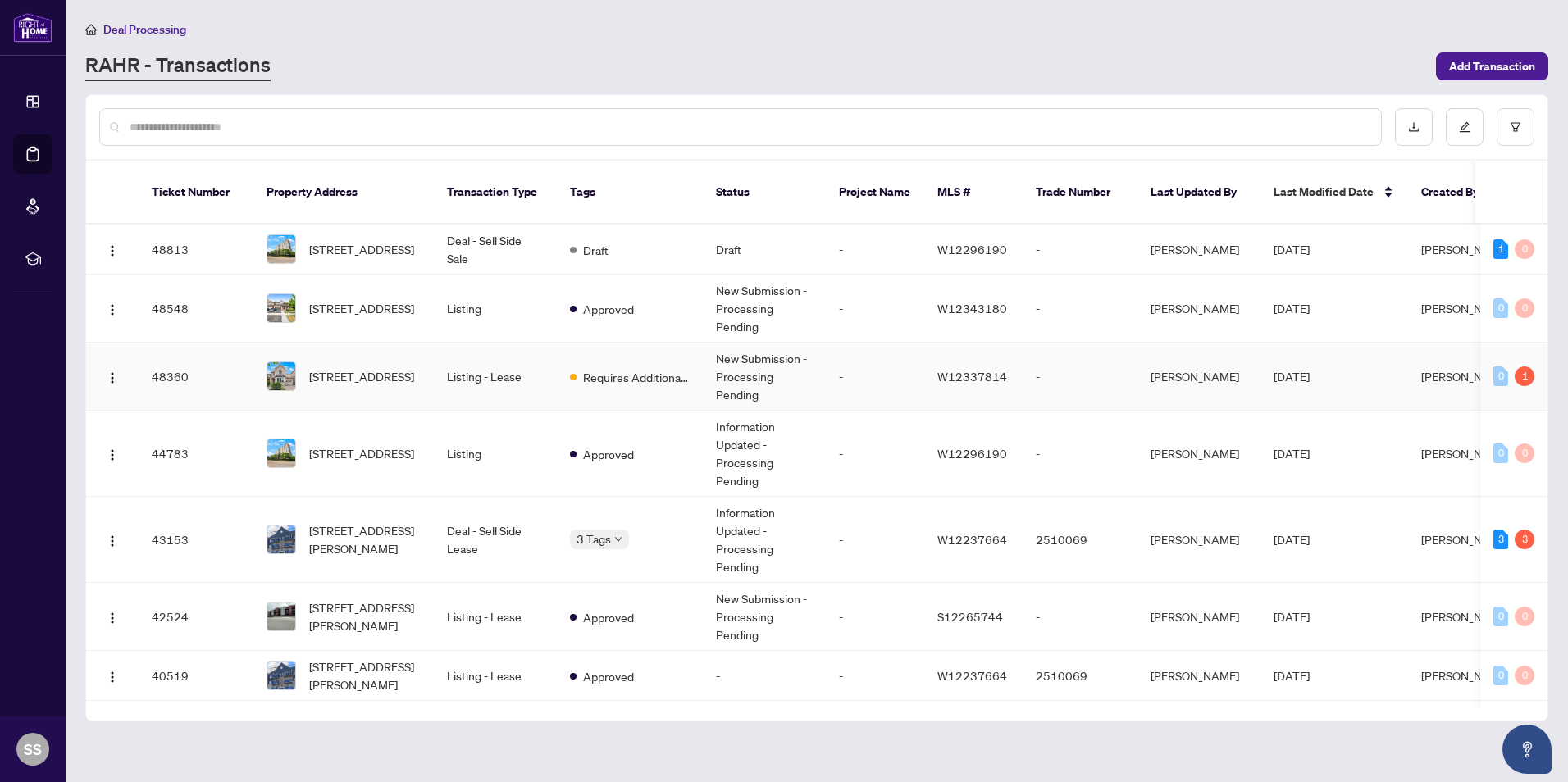
click at [301, 361] on div "[STREET_ADDRESS]" at bounding box center [344, 376] width 154 height 30
